Goal: Task Accomplishment & Management: Manage account settings

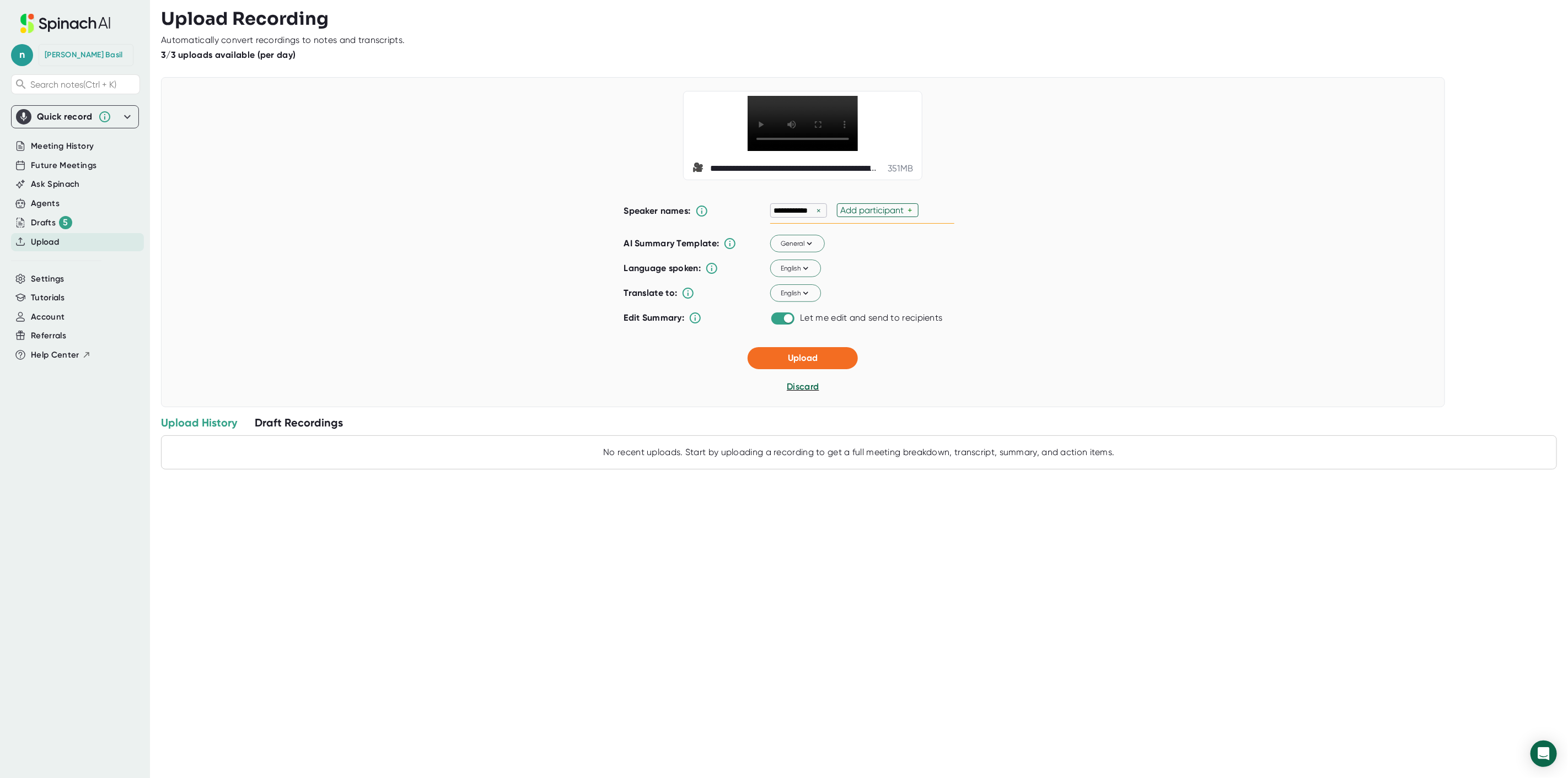
click at [889, 216] on div "Add participant" at bounding box center [874, 211] width 68 height 10
type input "[PERSON_NAME]"
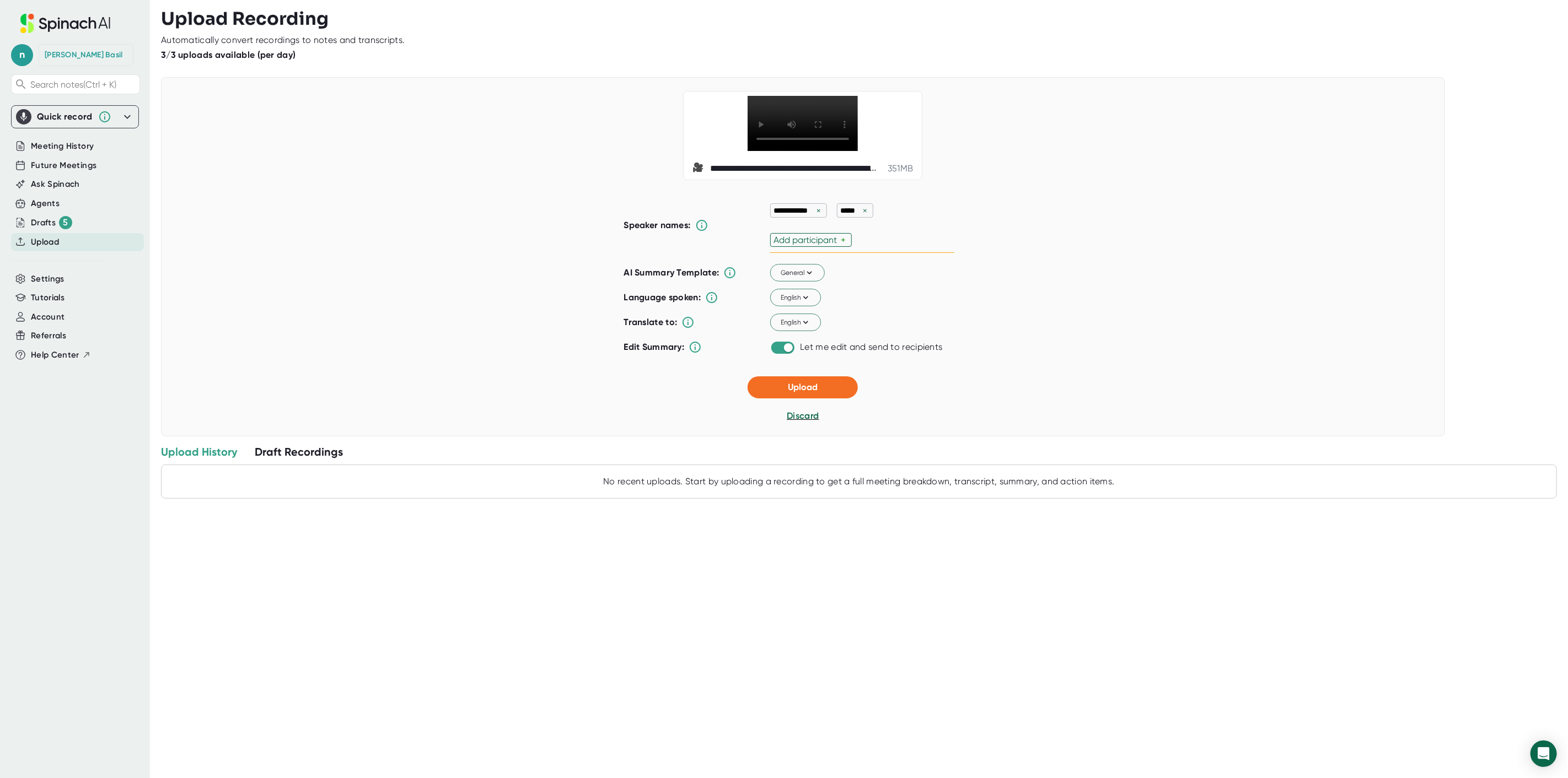
click at [869, 236] on div "**********" at bounding box center [862, 225] width 184 height 55
click at [827, 245] on div "Add participant" at bounding box center [807, 240] width 68 height 10
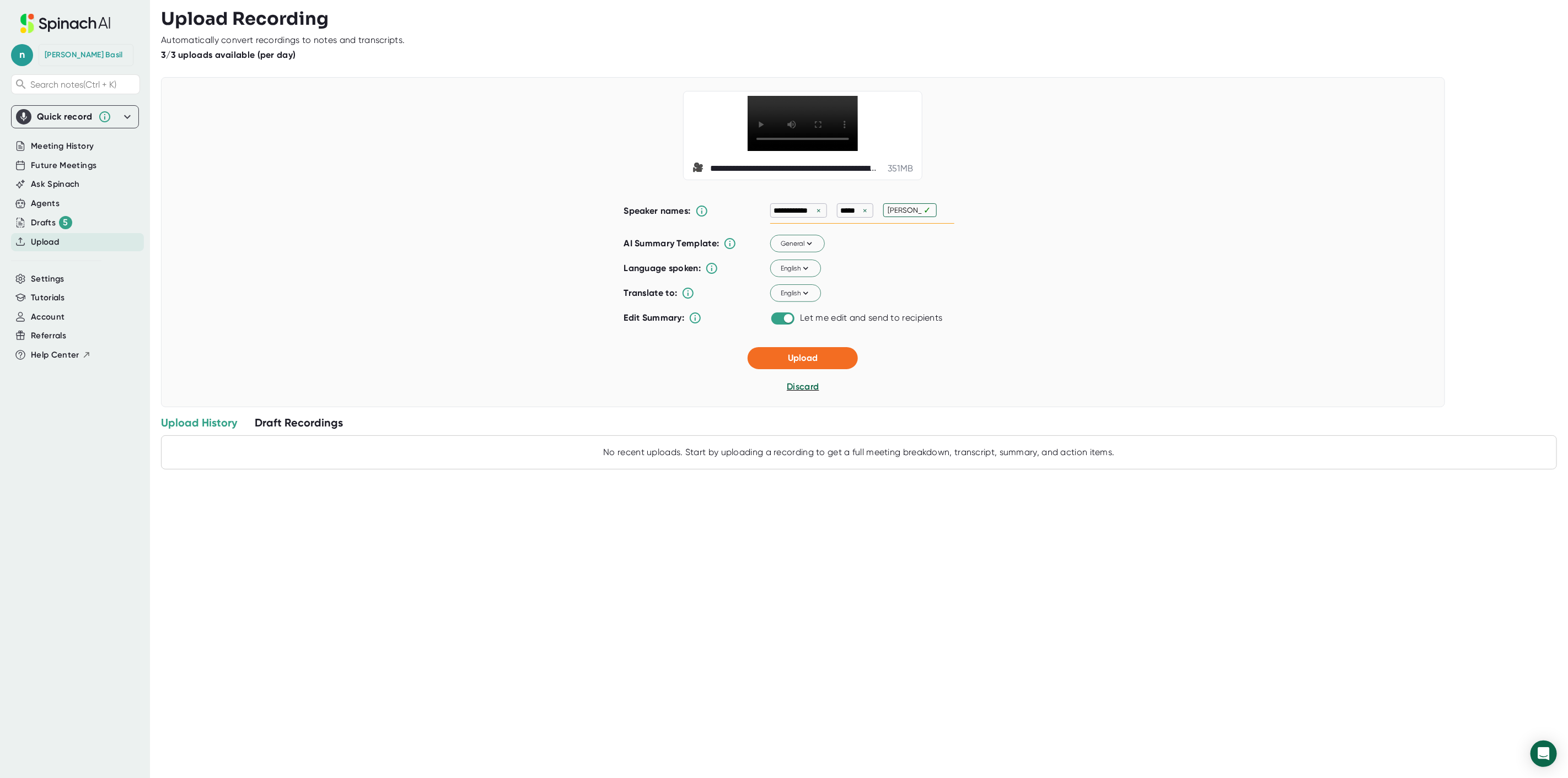
type input "[PERSON_NAME]"
click at [930, 224] on div "**********" at bounding box center [862, 211] width 184 height 26
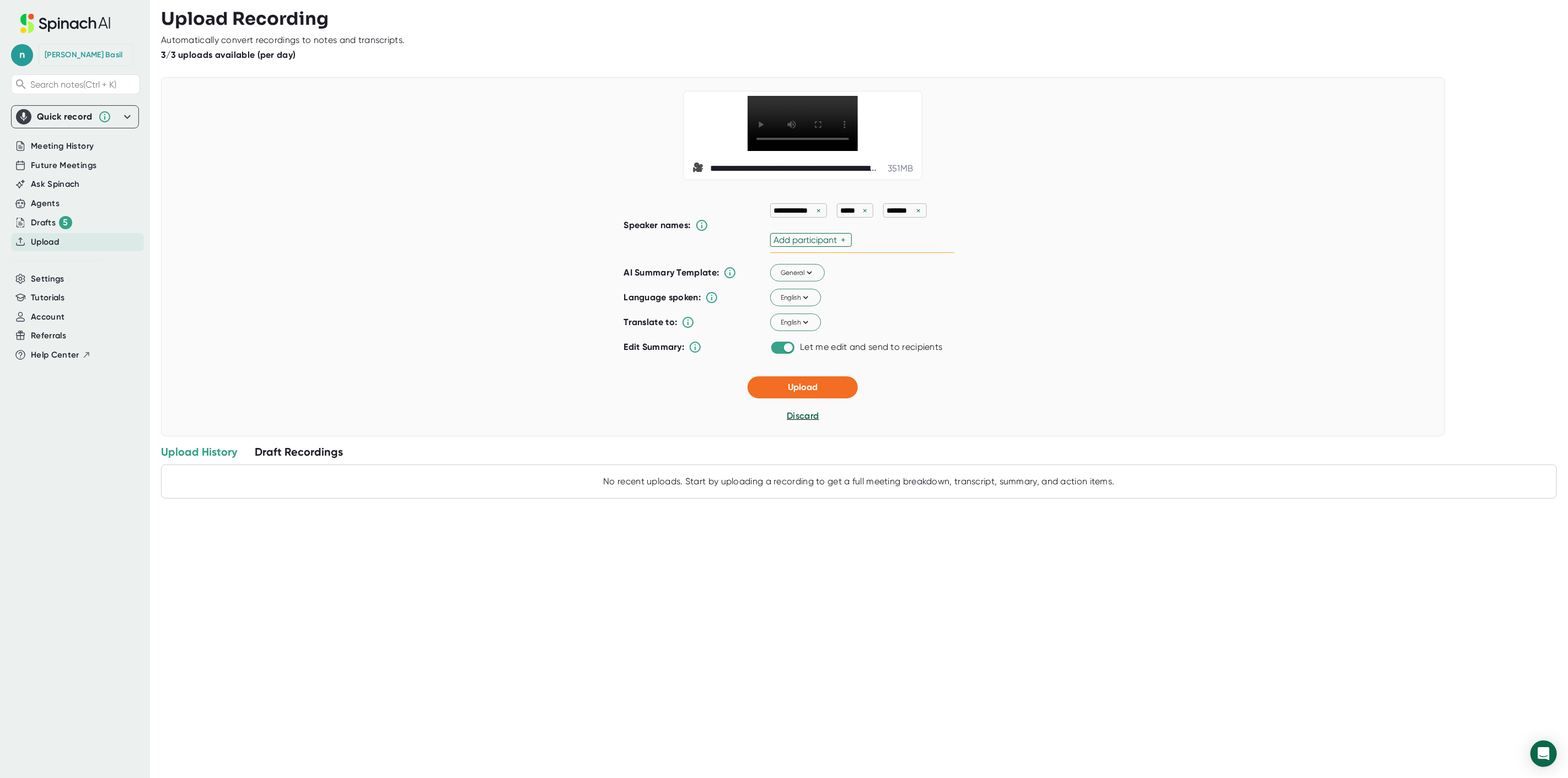
click at [820, 245] on div "Add participant" at bounding box center [807, 240] width 68 height 10
type input "[PERSON_NAME]"
click at [878, 244] on input "text" at bounding box center [879, 240] width 13 height 10
type input "[PERSON_NAME]"
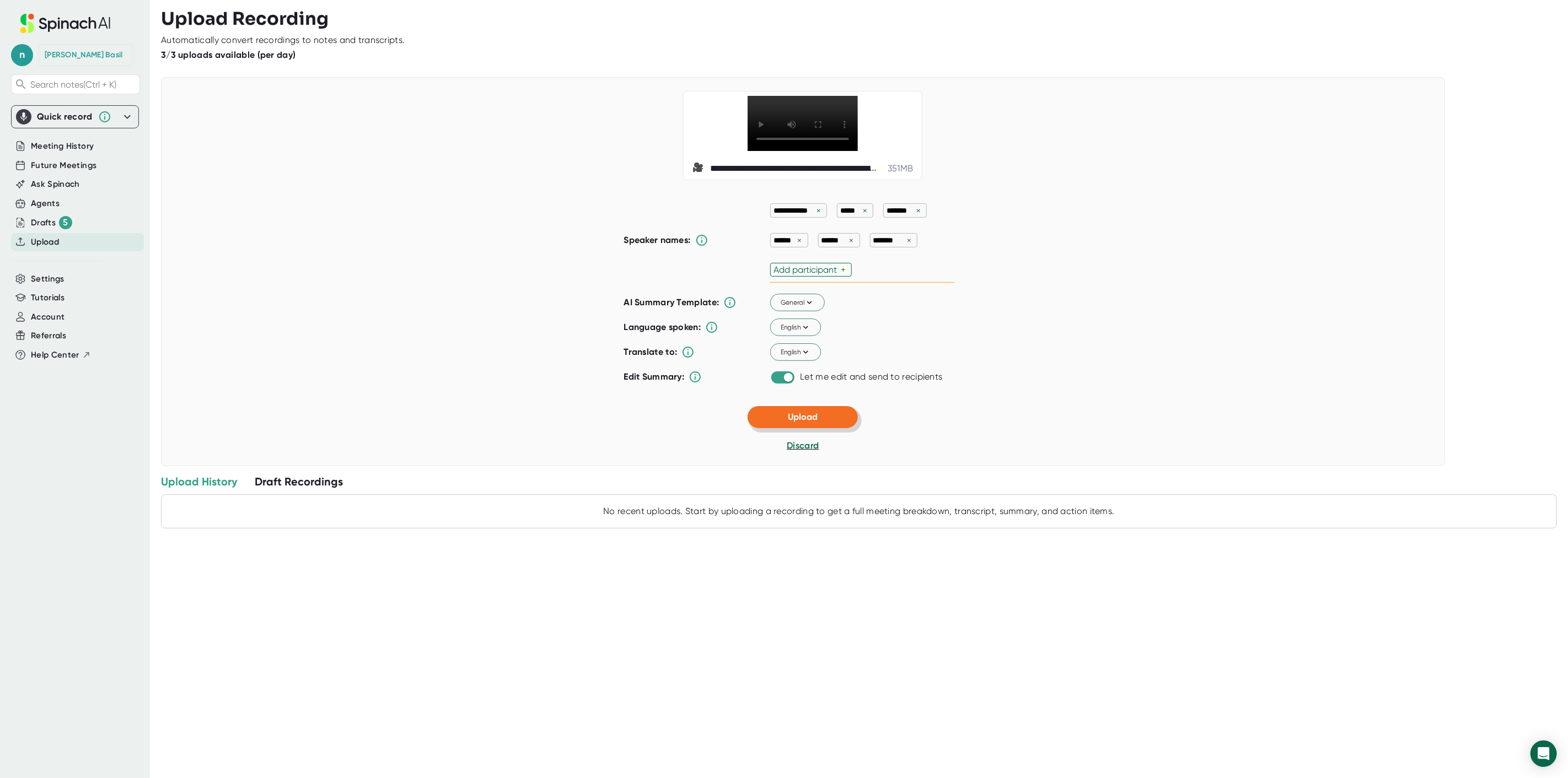
click at [810, 420] on div "**********" at bounding box center [803, 271] width 1284 height 389
click at [823, 428] on button "Upload" at bounding box center [802, 417] width 110 height 22
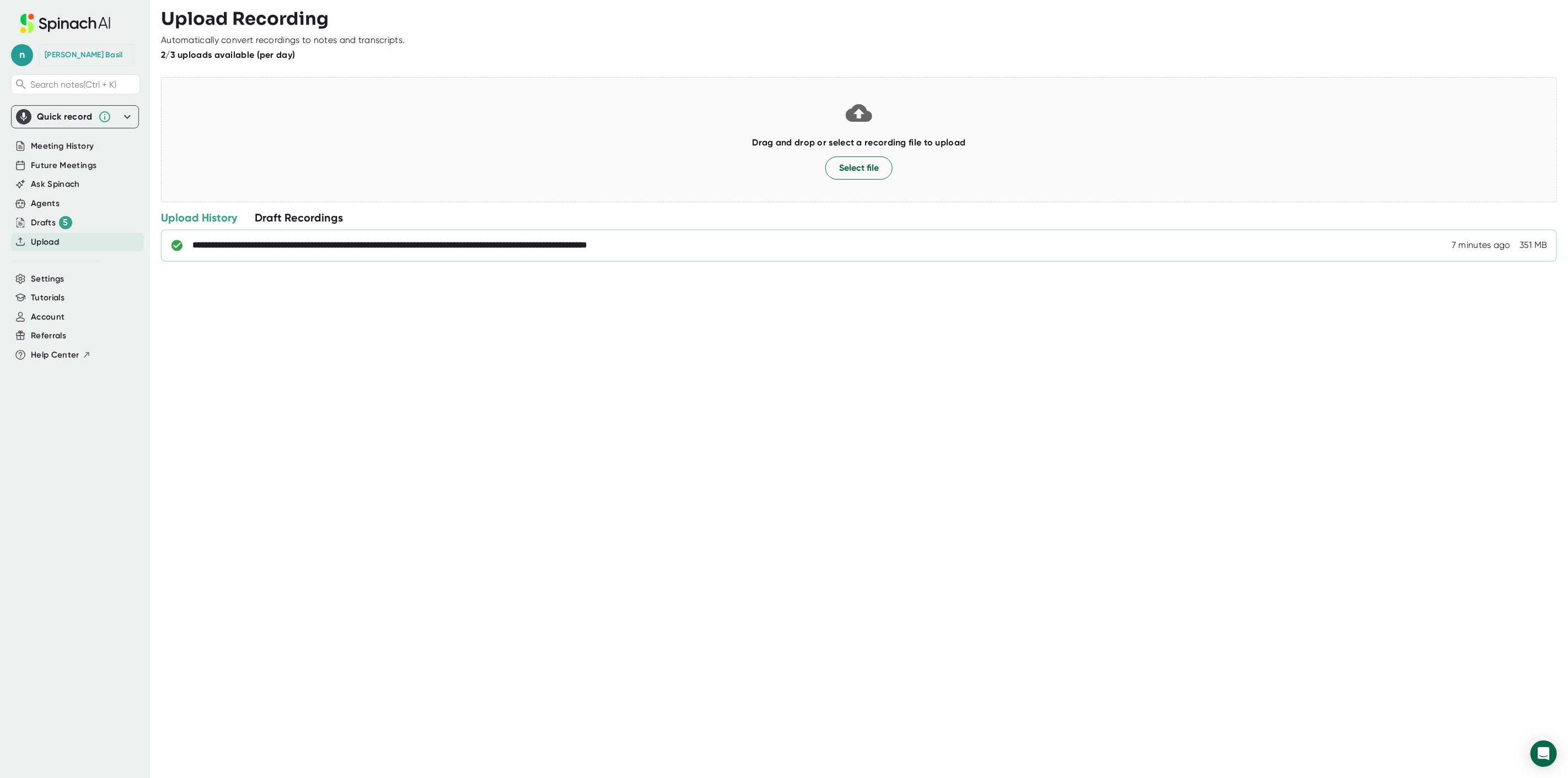
click at [533, 249] on div "**********" at bounding box center [472, 245] width 558 height 11
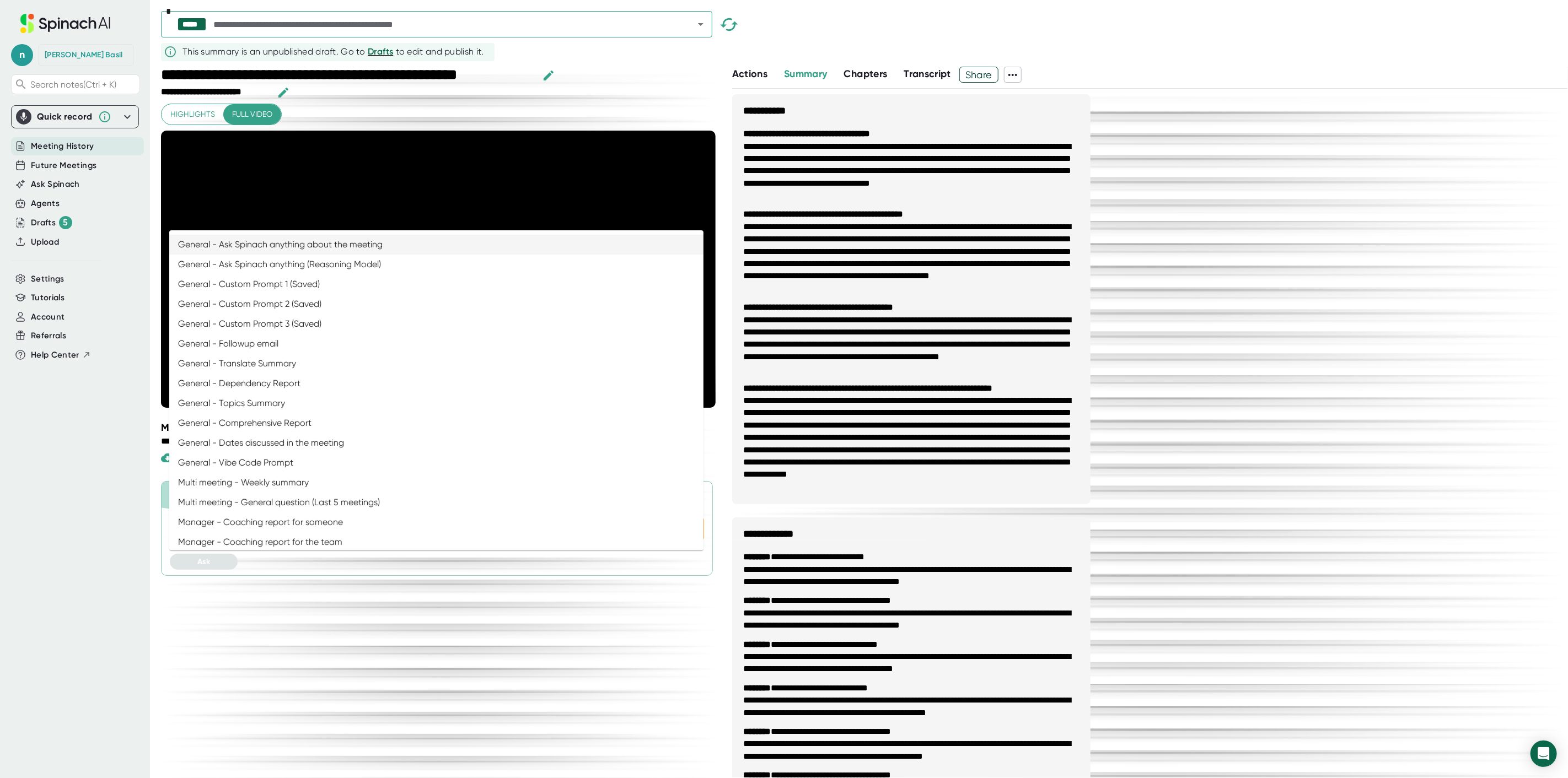
click at [361, 537] on input "Ask Spinach about this meeting:" at bounding box center [427, 529] width 482 height 16
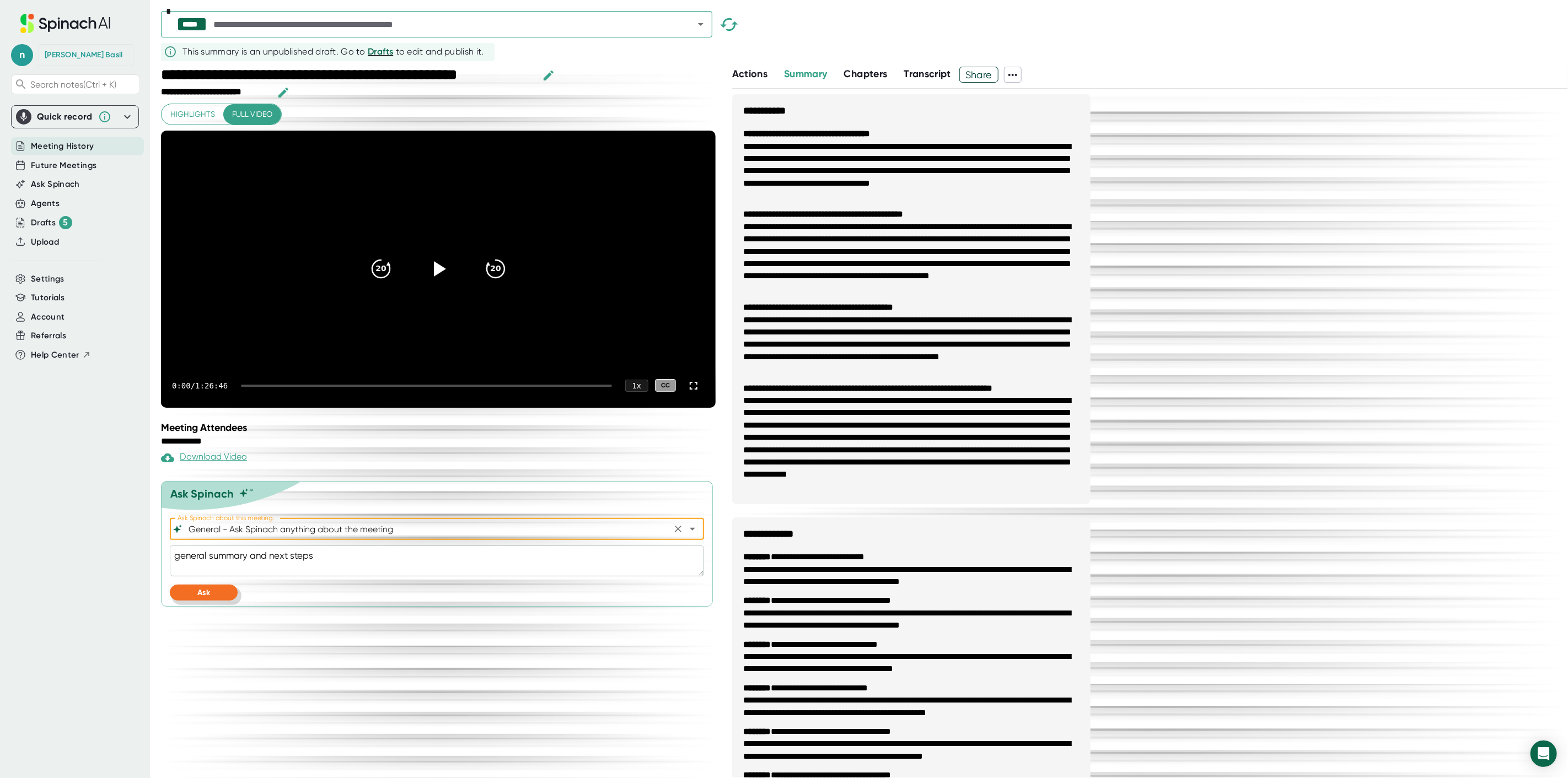
type input "General - Ask Spinach anything about the meeting"
click at [218, 600] on button "Ask" at bounding box center [204, 593] width 68 height 16
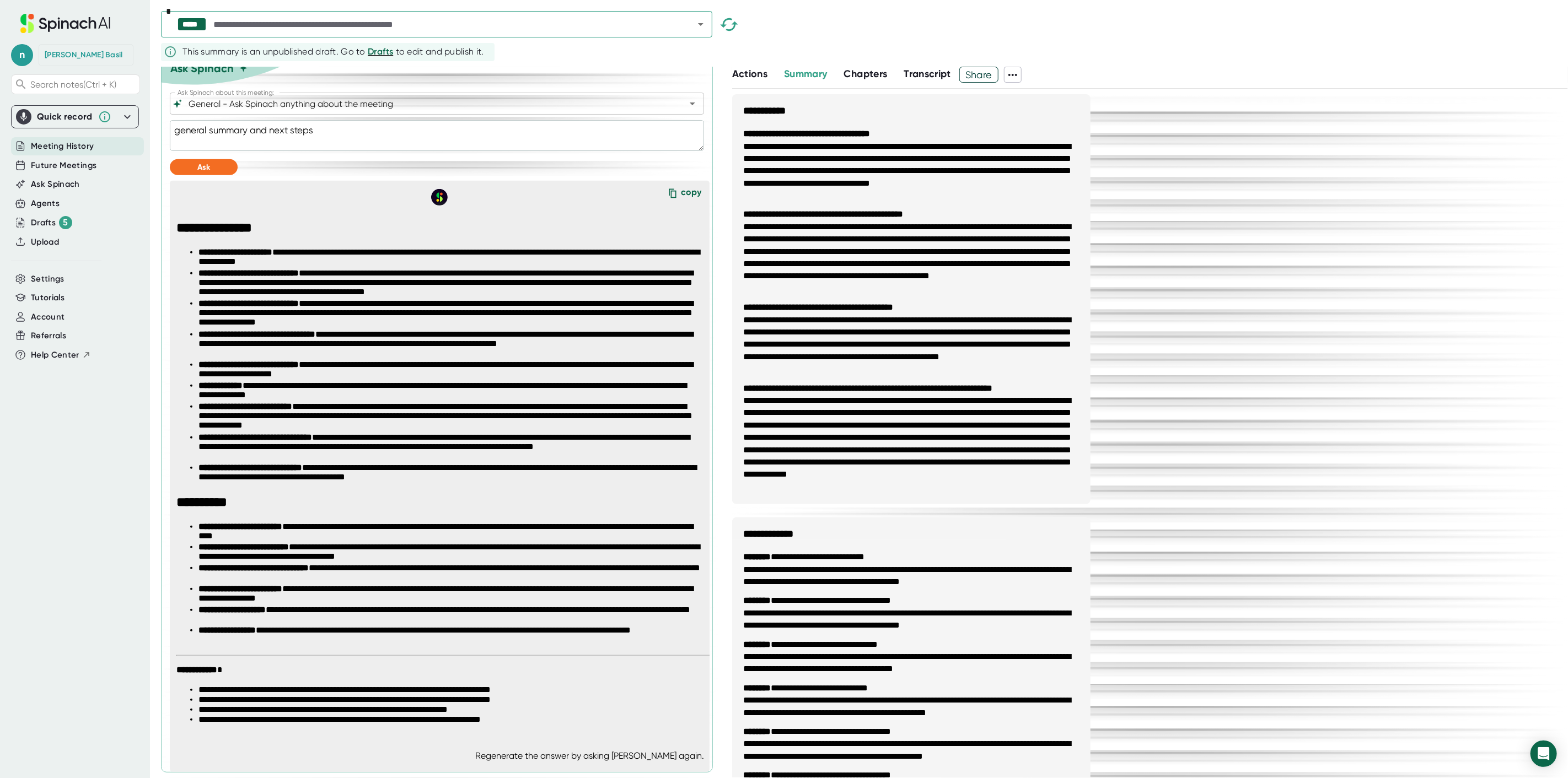
scroll to position [454, 0]
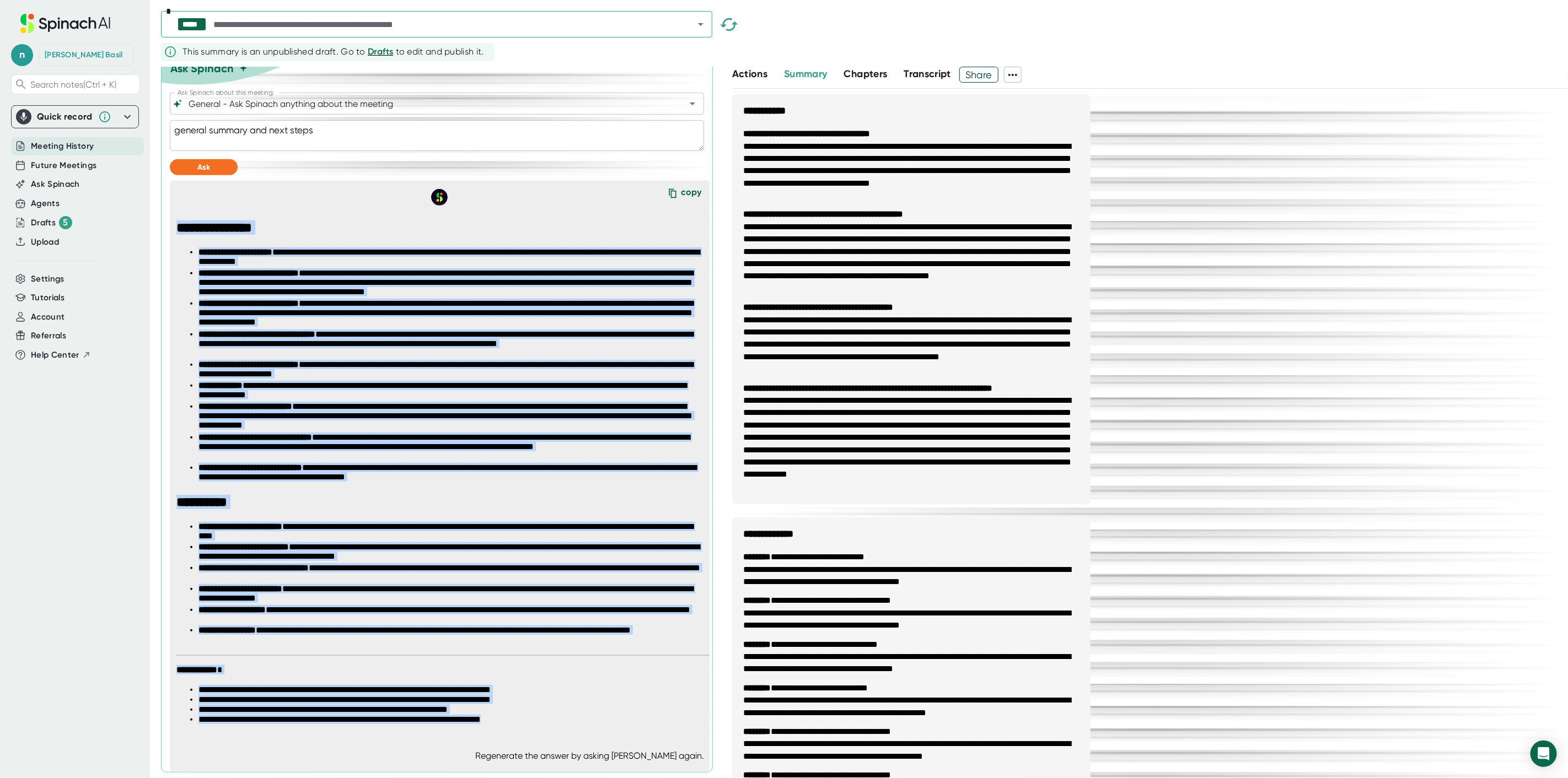
drag, startPoint x: 177, startPoint y: 228, endPoint x: 553, endPoint y: 723, distance: 621.6
click at [553, 723] on span "**********" at bounding box center [444, 471] width 534 height 503
copy span "**********"
click at [478, 703] on li "**********" at bounding box center [450, 699] width 503 height 10
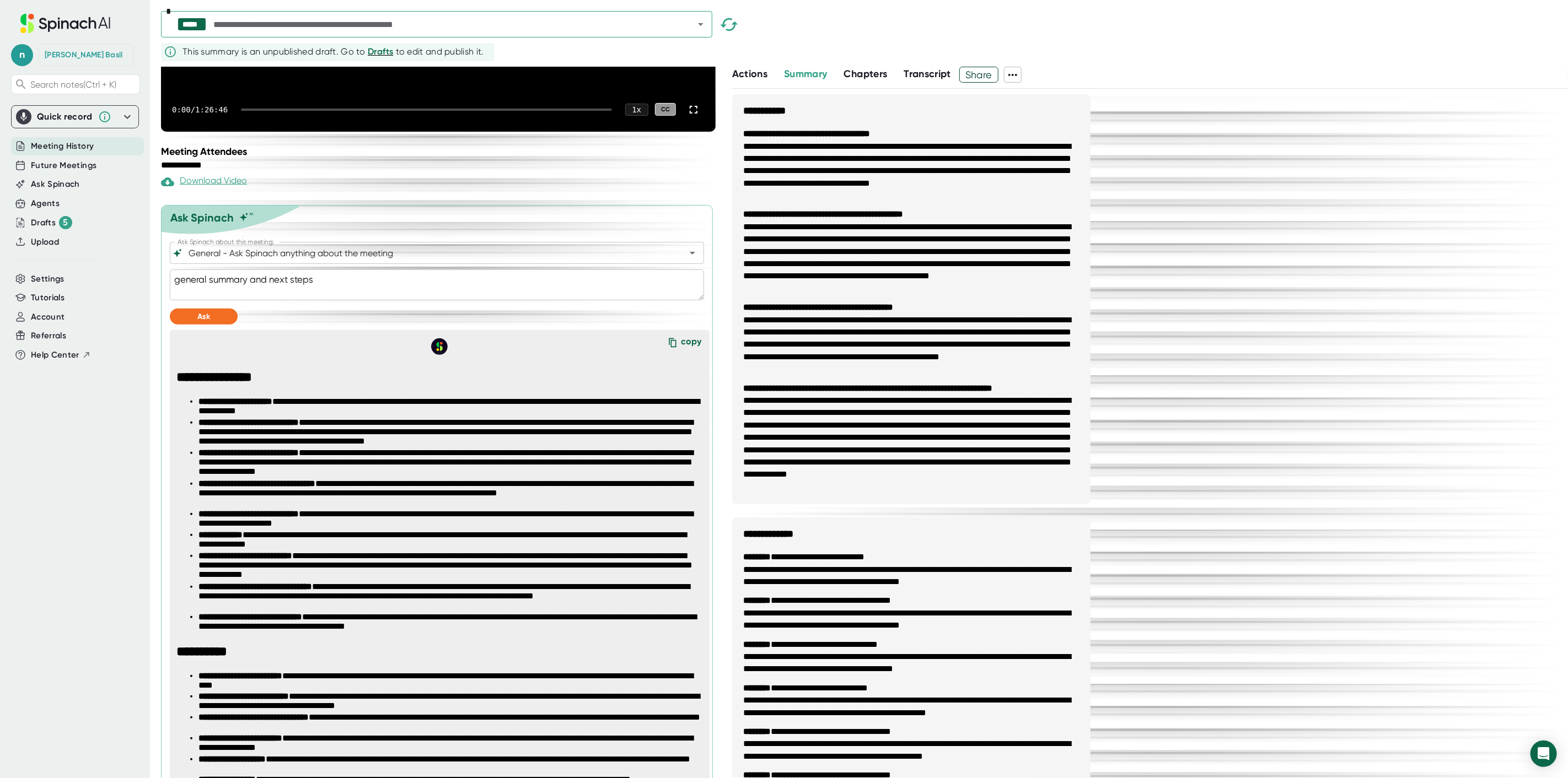
scroll to position [0, 0]
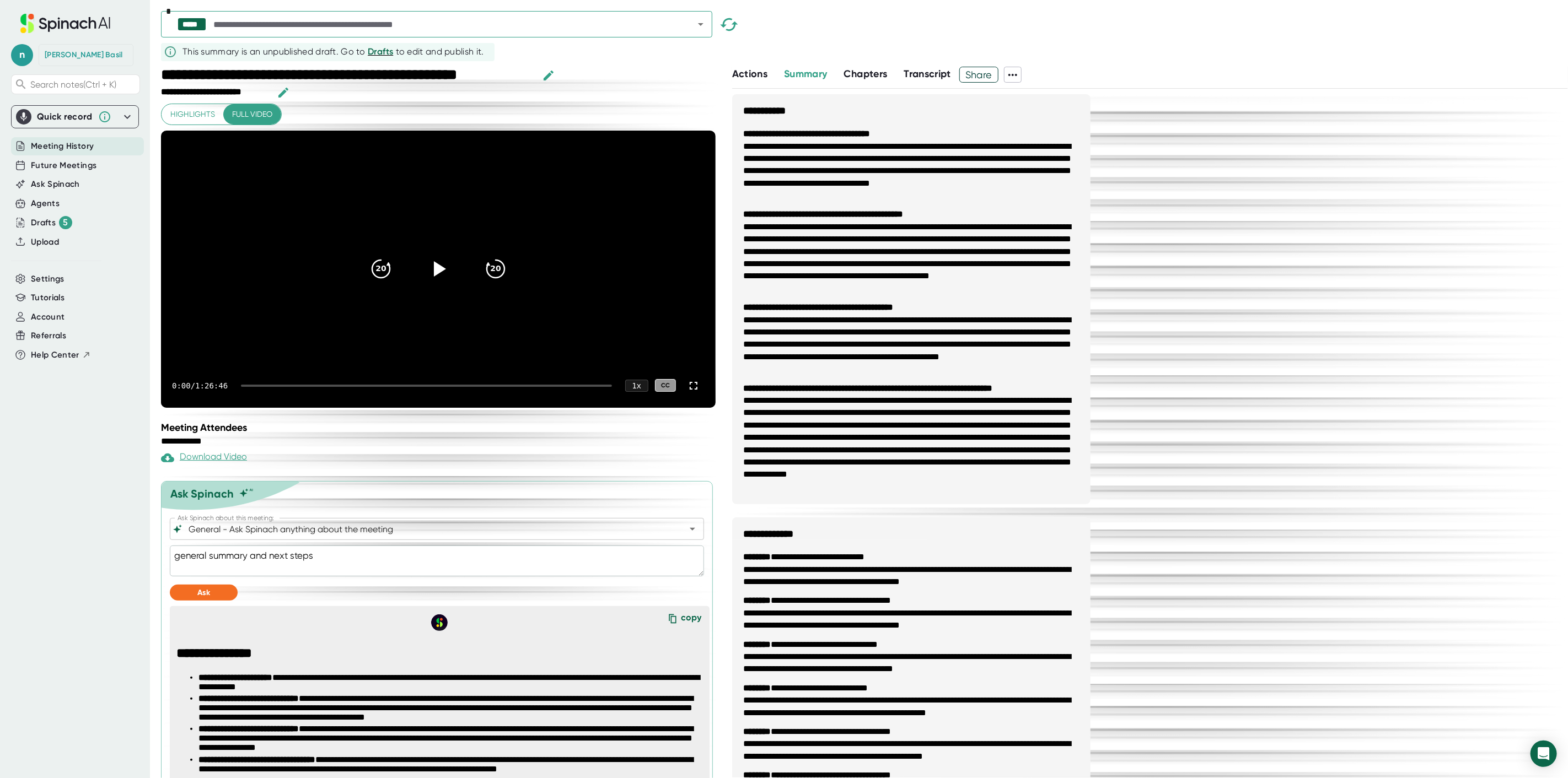
click at [464, 387] on div at bounding box center [426, 386] width 371 height 3
click at [475, 387] on div at bounding box center [429, 386] width 366 height 3
click at [483, 408] on div "55:32 / 1:26:46 1 x CC" at bounding box center [439, 386] width 555 height 44
click at [484, 387] on div at bounding box center [429, 386] width 366 height 3
click at [495, 387] on div at bounding box center [429, 386] width 366 height 3
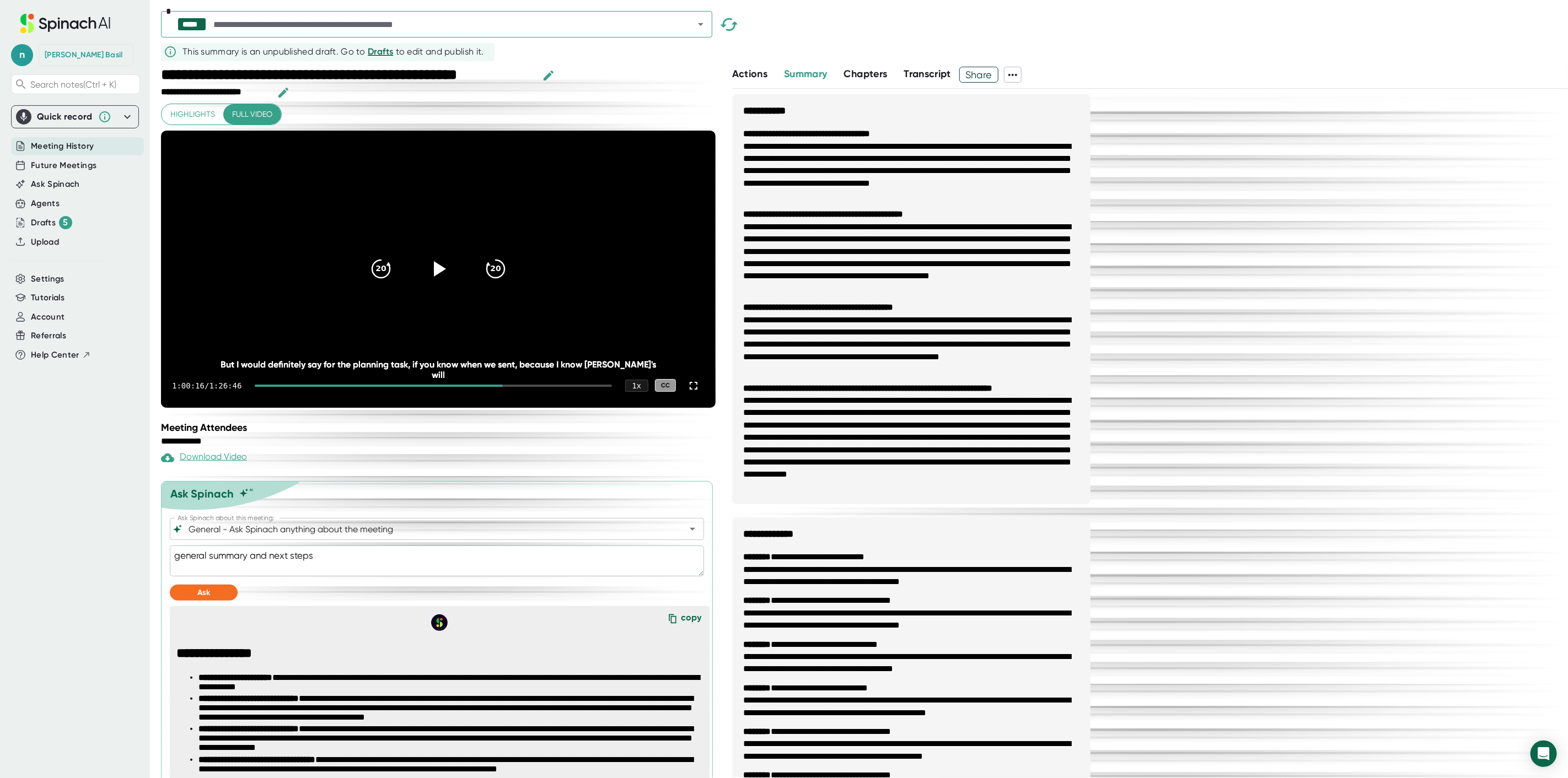
click at [488, 408] on div "1:00:16 / 1:26:46 1 x CC" at bounding box center [439, 386] width 555 height 44
click at [488, 387] on div at bounding box center [379, 386] width 248 height 3
click at [426, 276] on icon at bounding box center [439, 269] width 28 height 28
click at [684, 627] on div "copy" at bounding box center [692, 619] width 21 height 15
click at [633, 392] on div "1 x" at bounding box center [637, 386] width 24 height 13
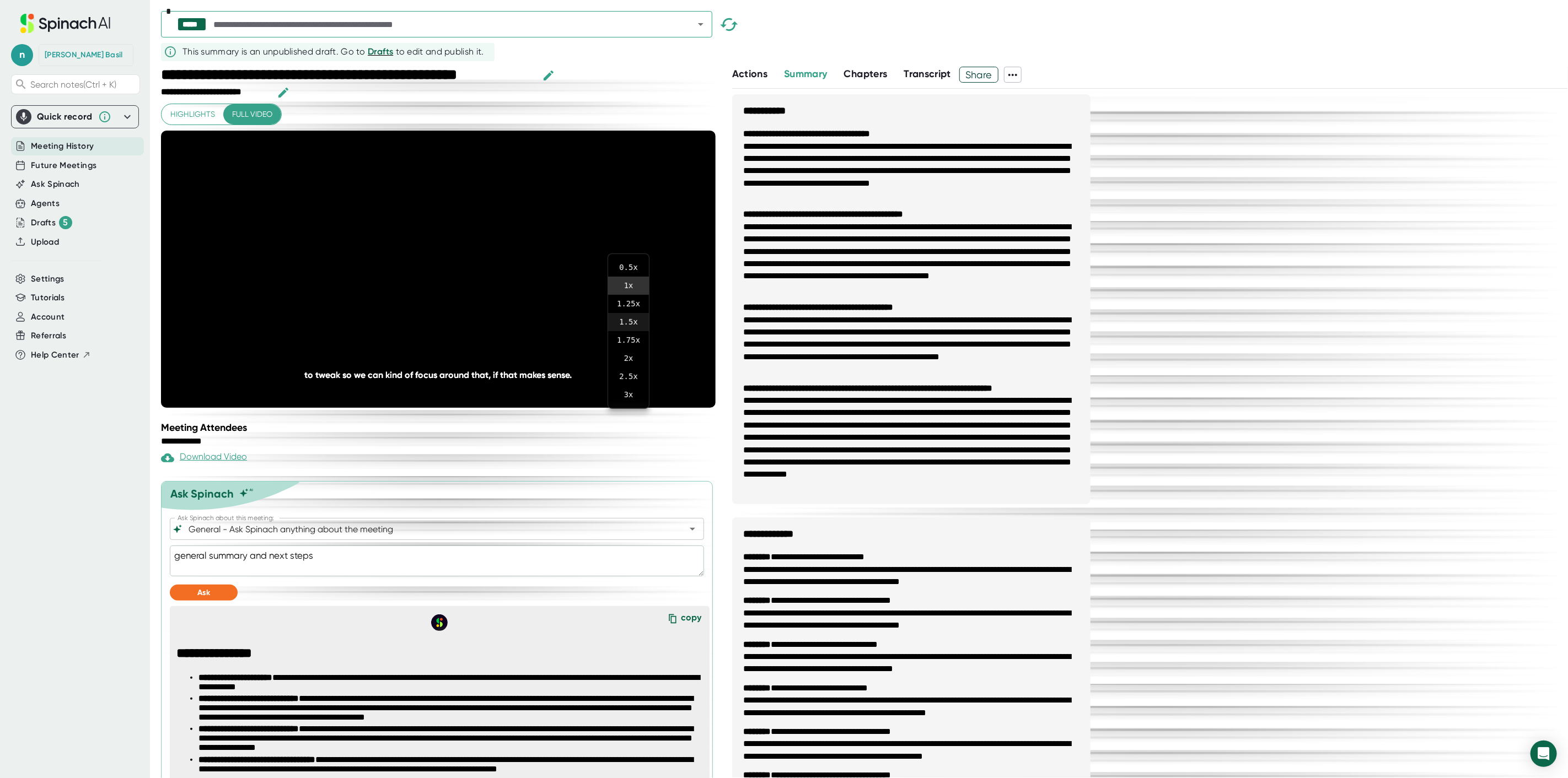
click at [630, 322] on li "1.5 x" at bounding box center [628, 321] width 41 height 18
click at [584, 479] on div "**********" at bounding box center [439, 422] width 557 height 711
type textarea "x"
click at [59, 59] on div "[PERSON_NAME]" at bounding box center [84, 55] width 78 height 10
click at [23, 54] on span "n" at bounding box center [22, 55] width 22 height 22
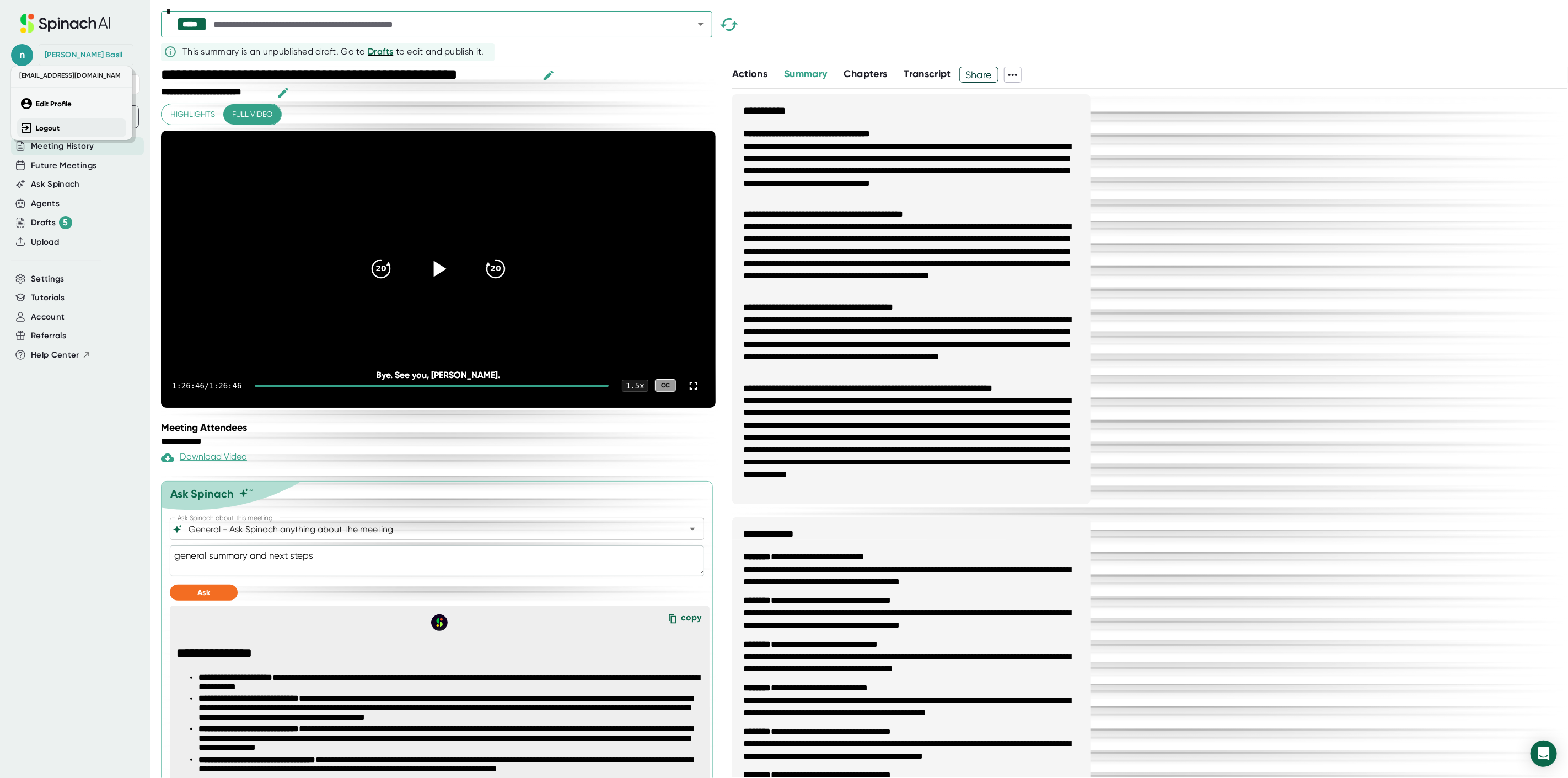
click at [57, 134] on button "Logout" at bounding box center [72, 128] width 109 height 19
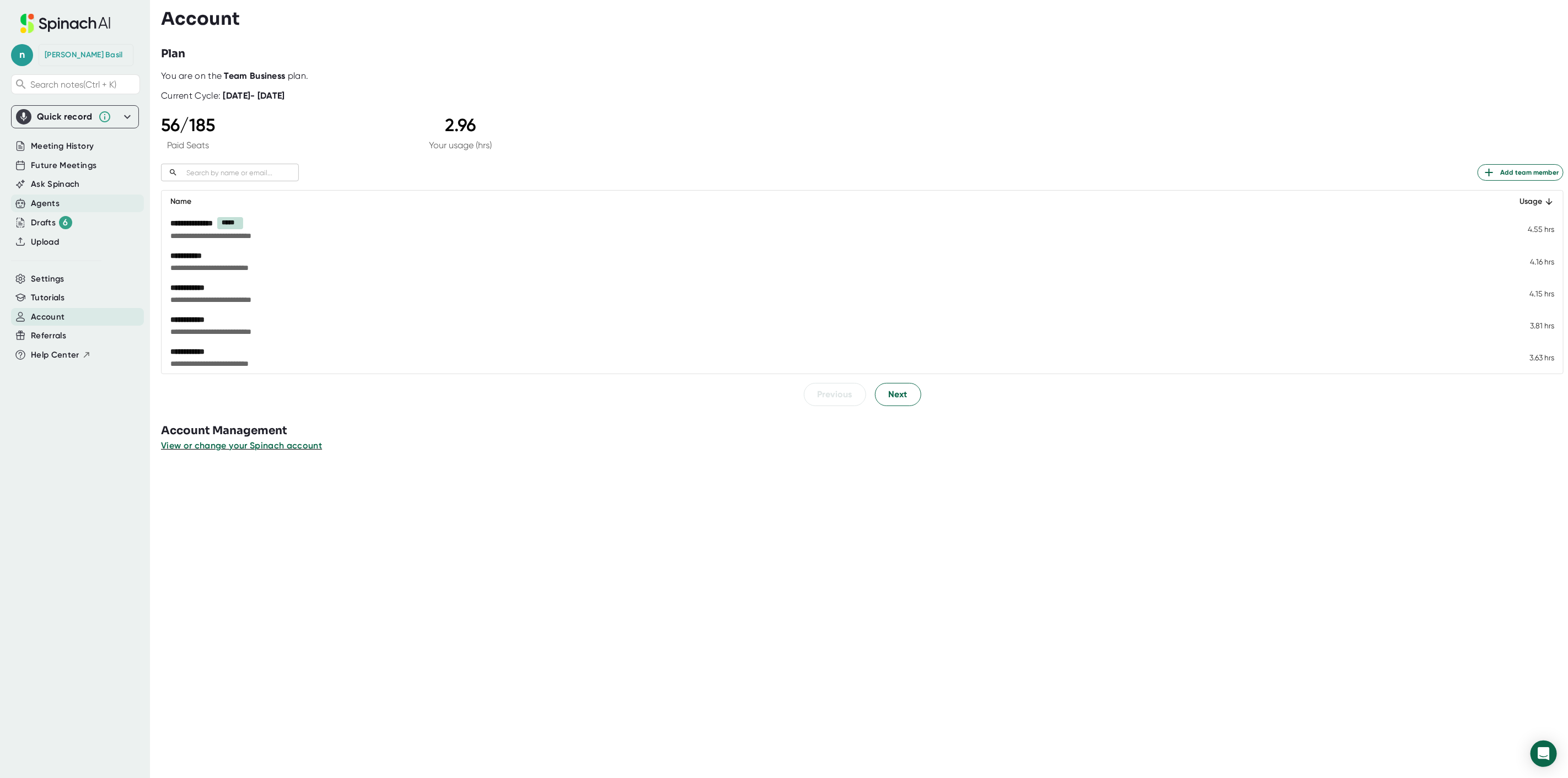
click at [84, 199] on div "Agents" at bounding box center [77, 204] width 133 height 18
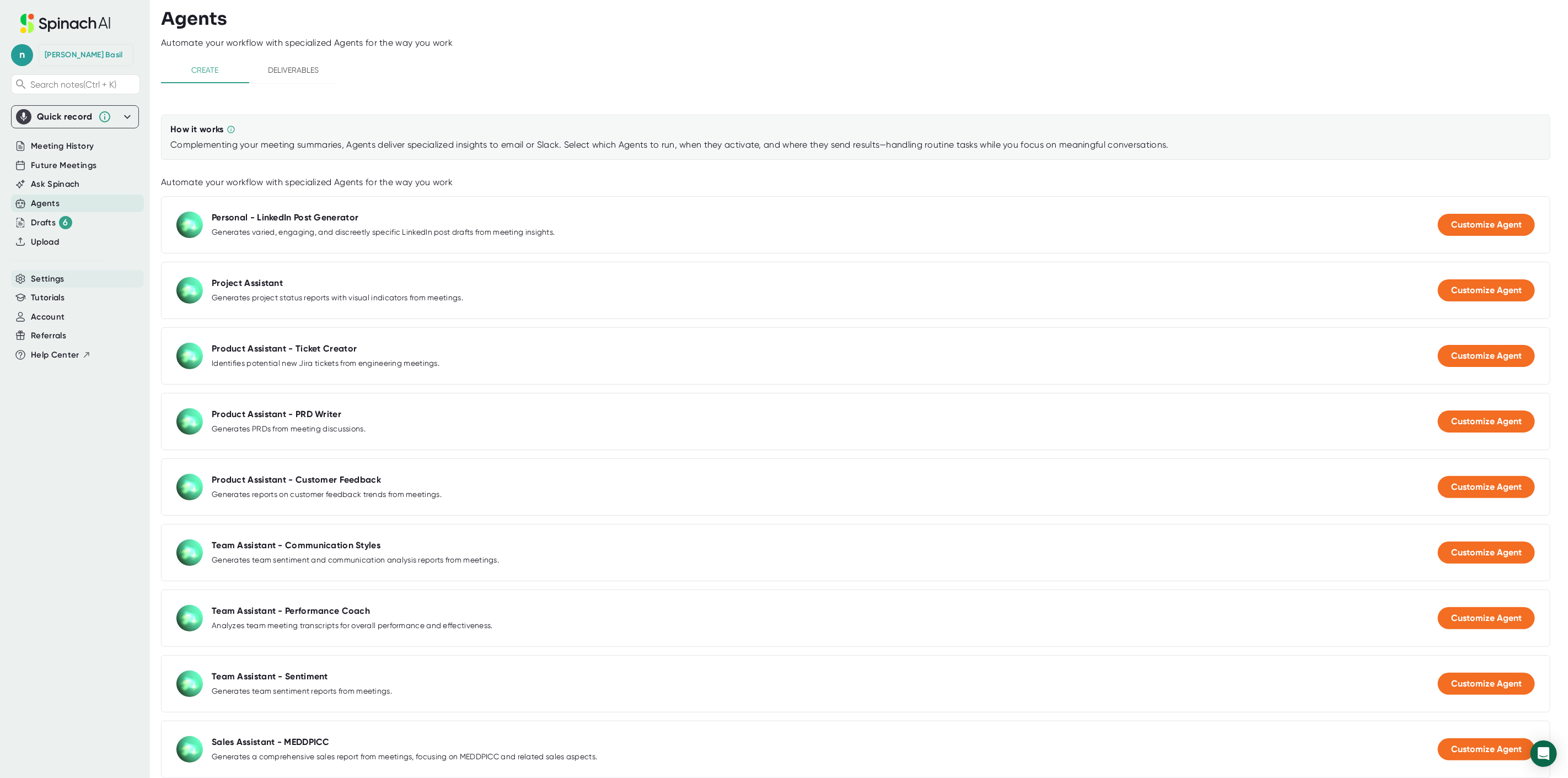
click at [72, 279] on div "Settings" at bounding box center [77, 279] width 133 height 18
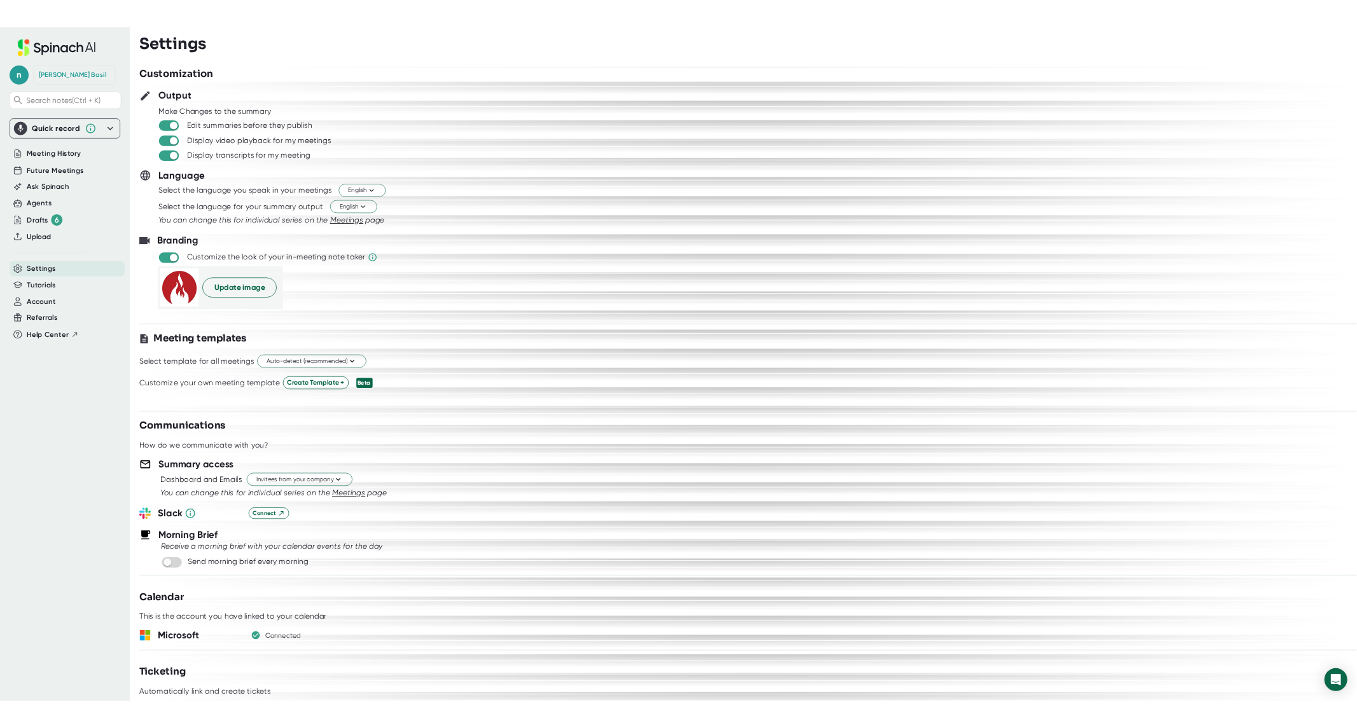
scroll to position [377, 0]
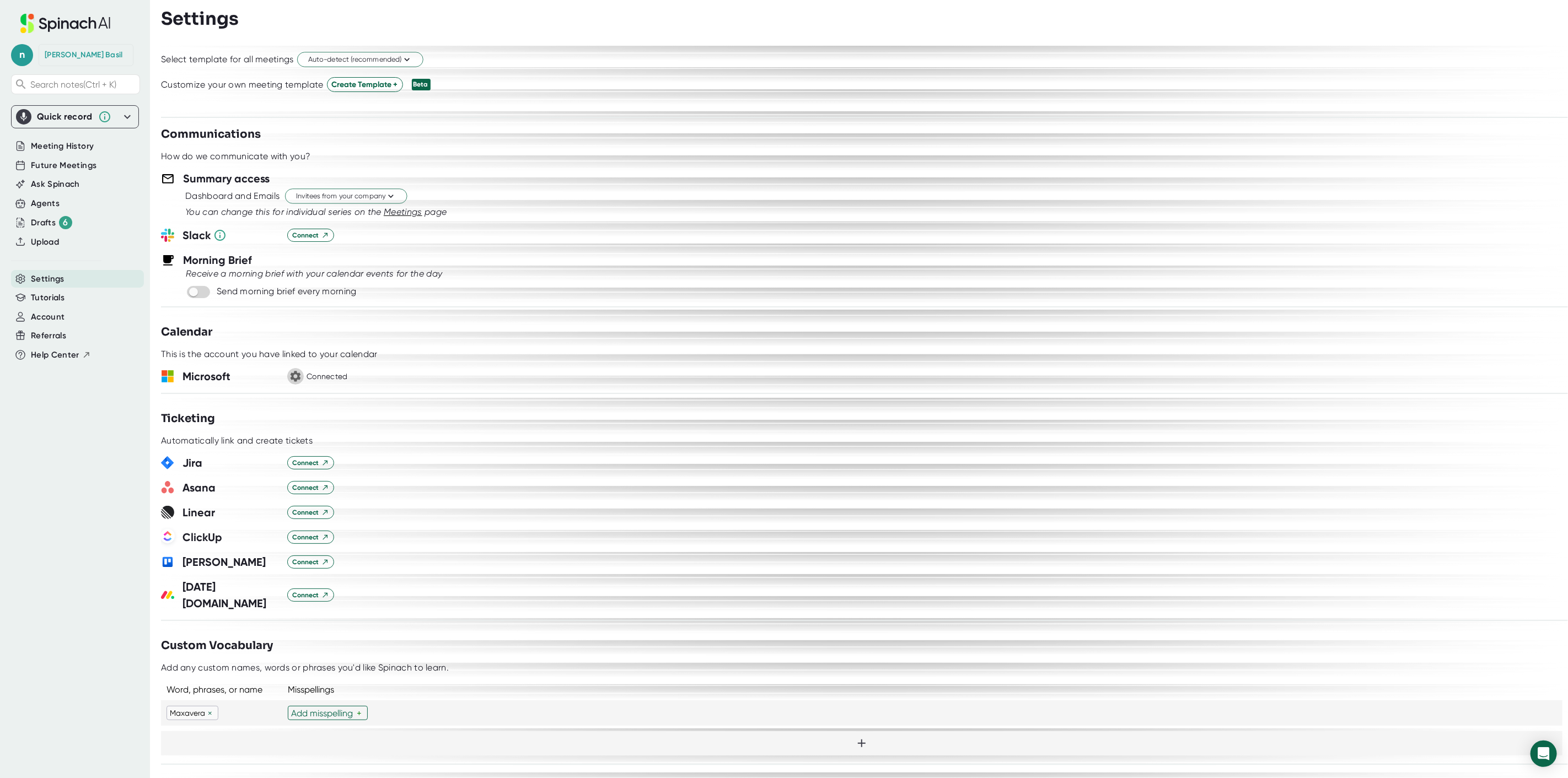
click at [290, 376] on icon "button" at bounding box center [296, 377] width 10 height 10
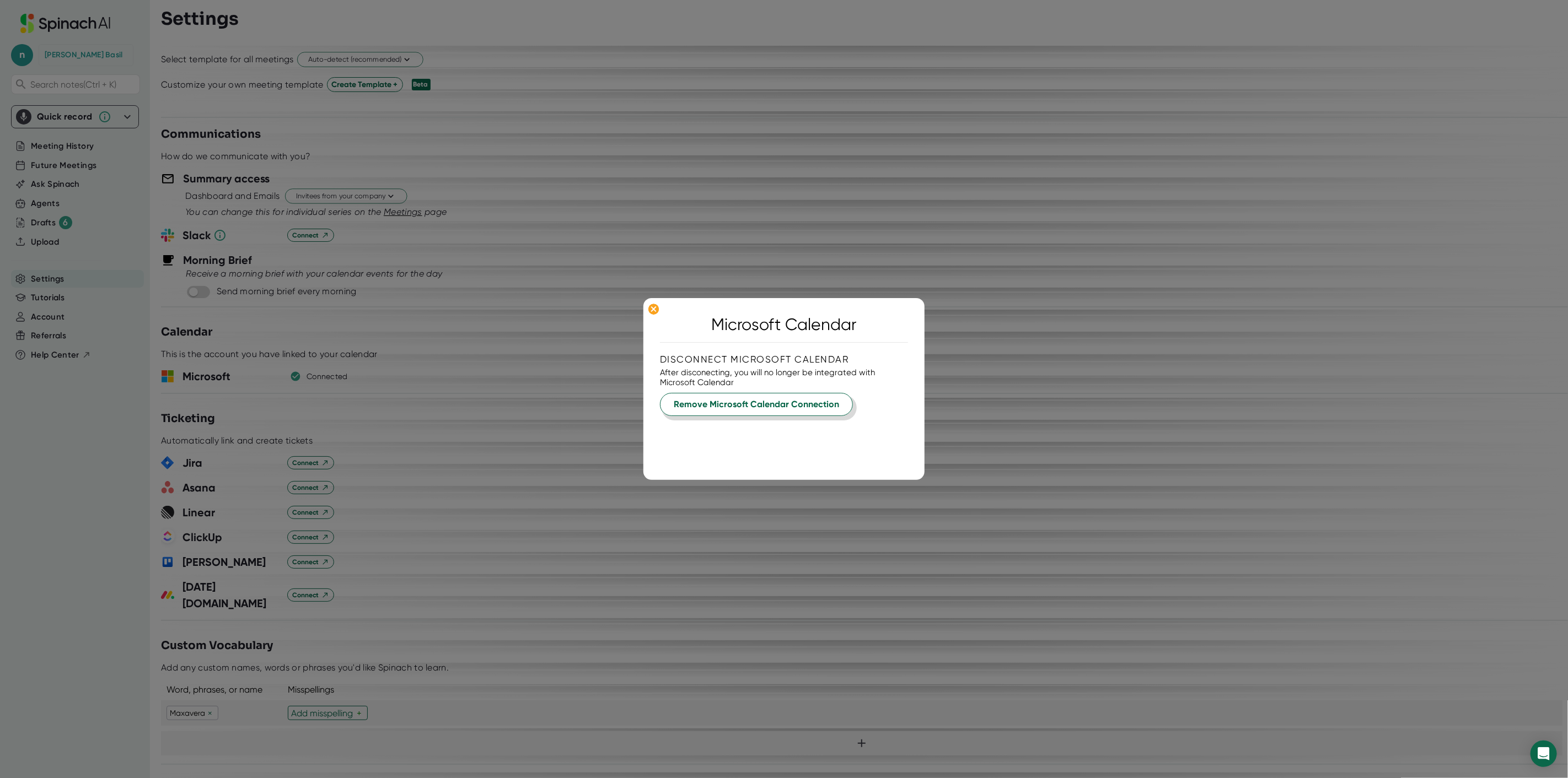
click at [718, 399] on span "Remove Microsoft Calendar Connection" at bounding box center [756, 404] width 166 height 13
click at [722, 422] on button "Yes, Remove" at bounding box center [711, 433] width 102 height 23
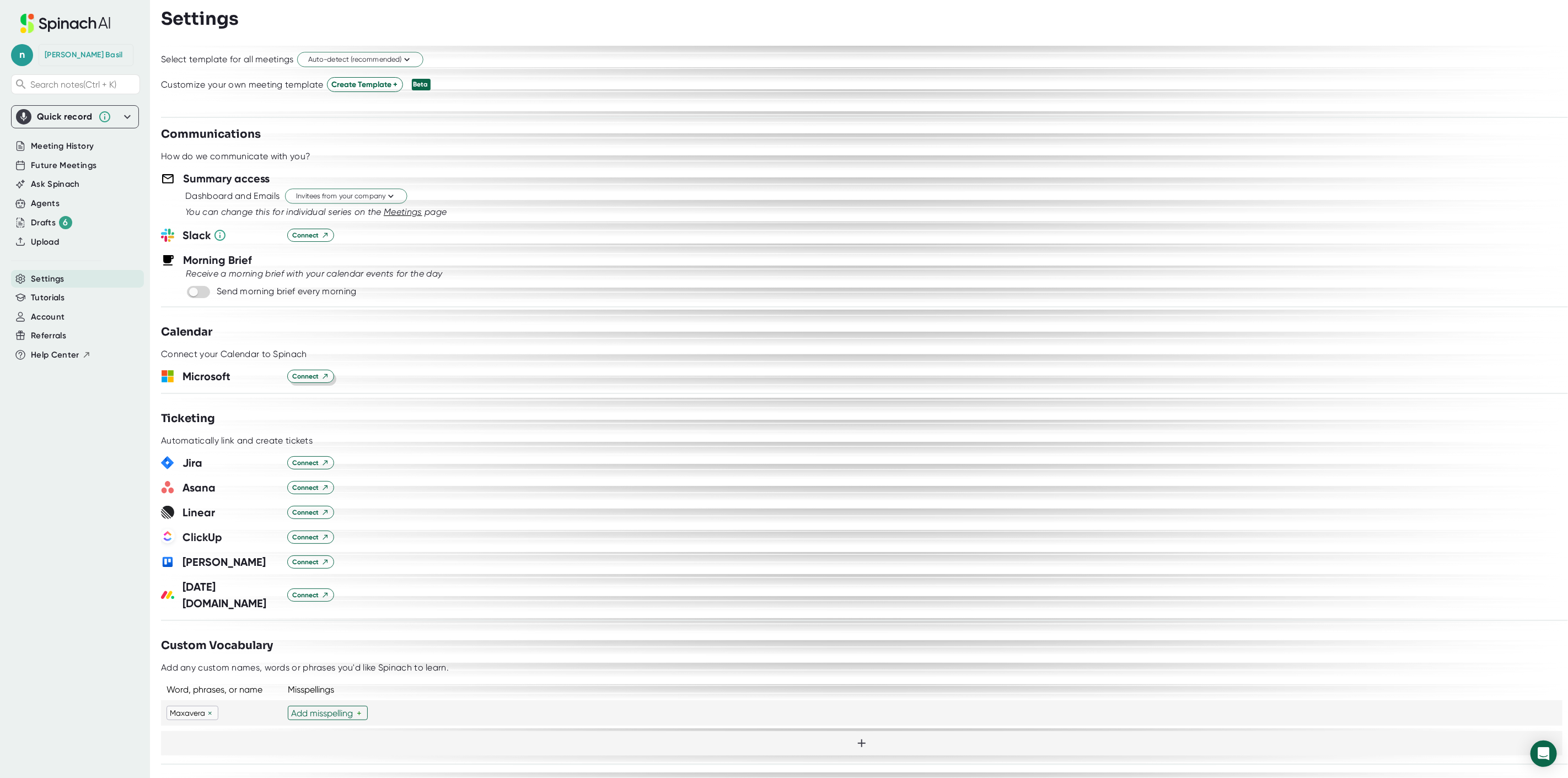
click at [295, 379] on span "Connect" at bounding box center [310, 376] width 37 height 10
